Goal: Find specific page/section: Find specific page/section

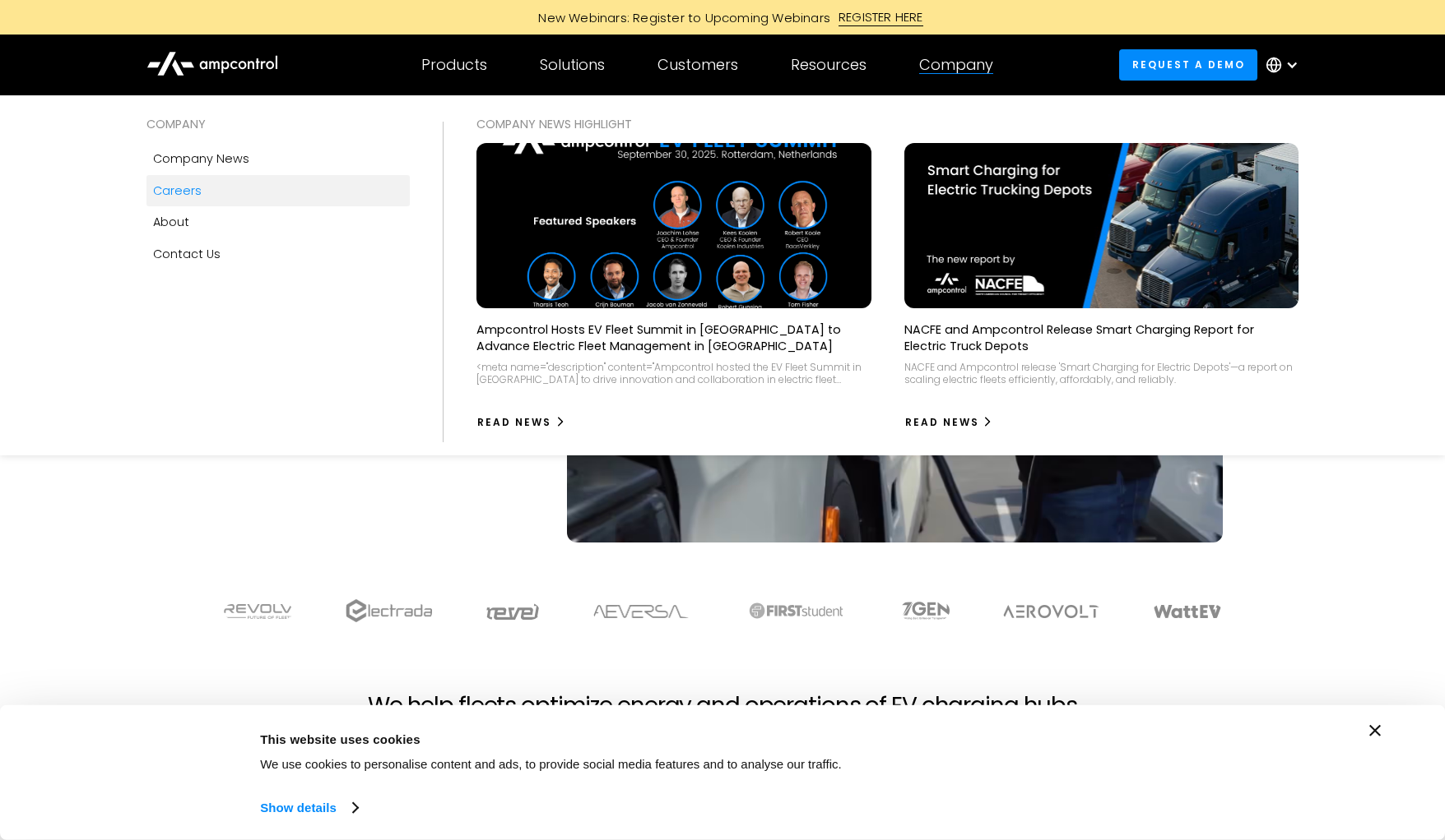
click at [196, 194] on div "Careers" at bounding box center [177, 191] width 49 height 18
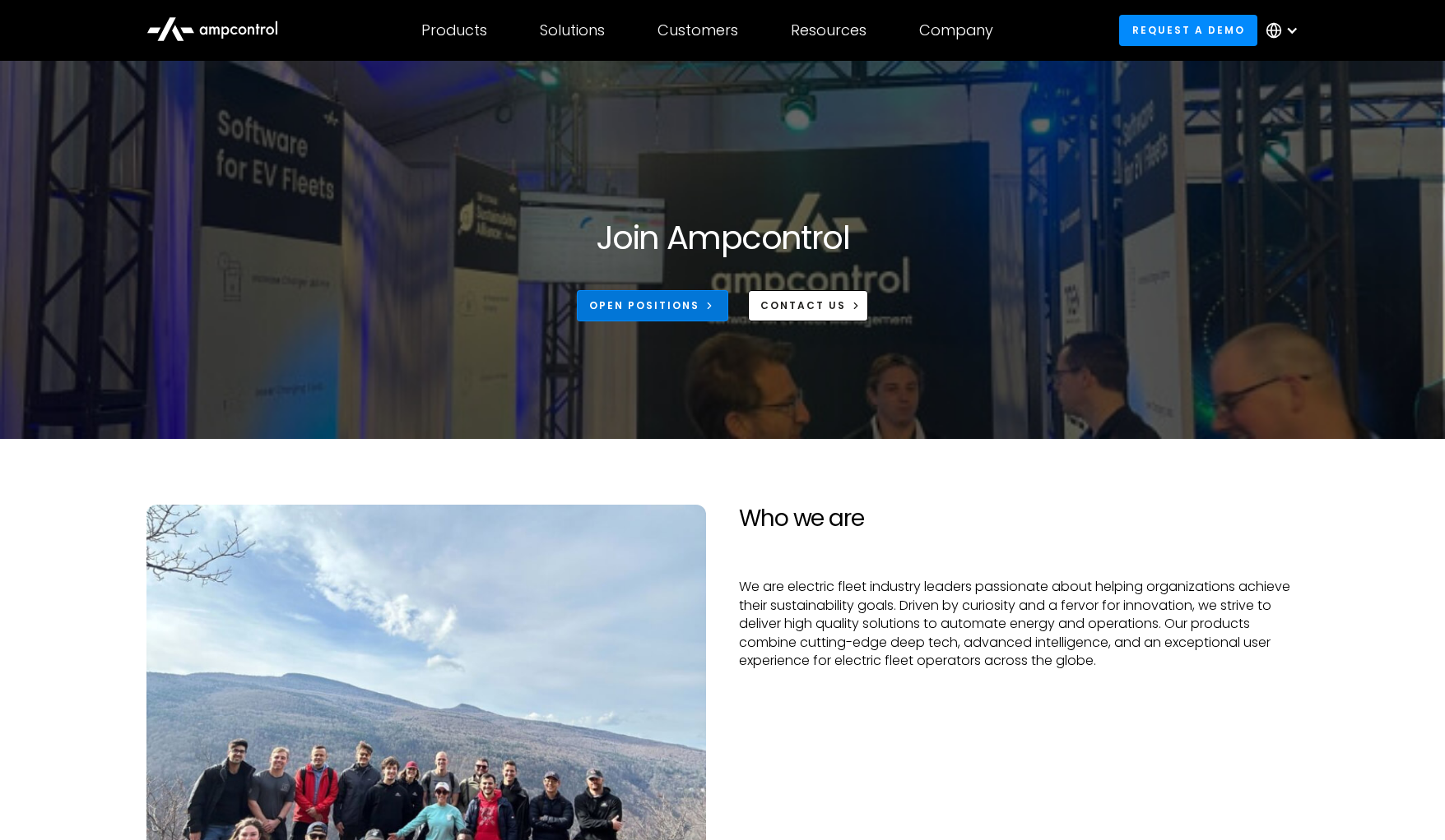
click at [669, 304] on div "Open Positions" at bounding box center [644, 306] width 110 height 15
